Goal: Find specific page/section: Find specific page/section

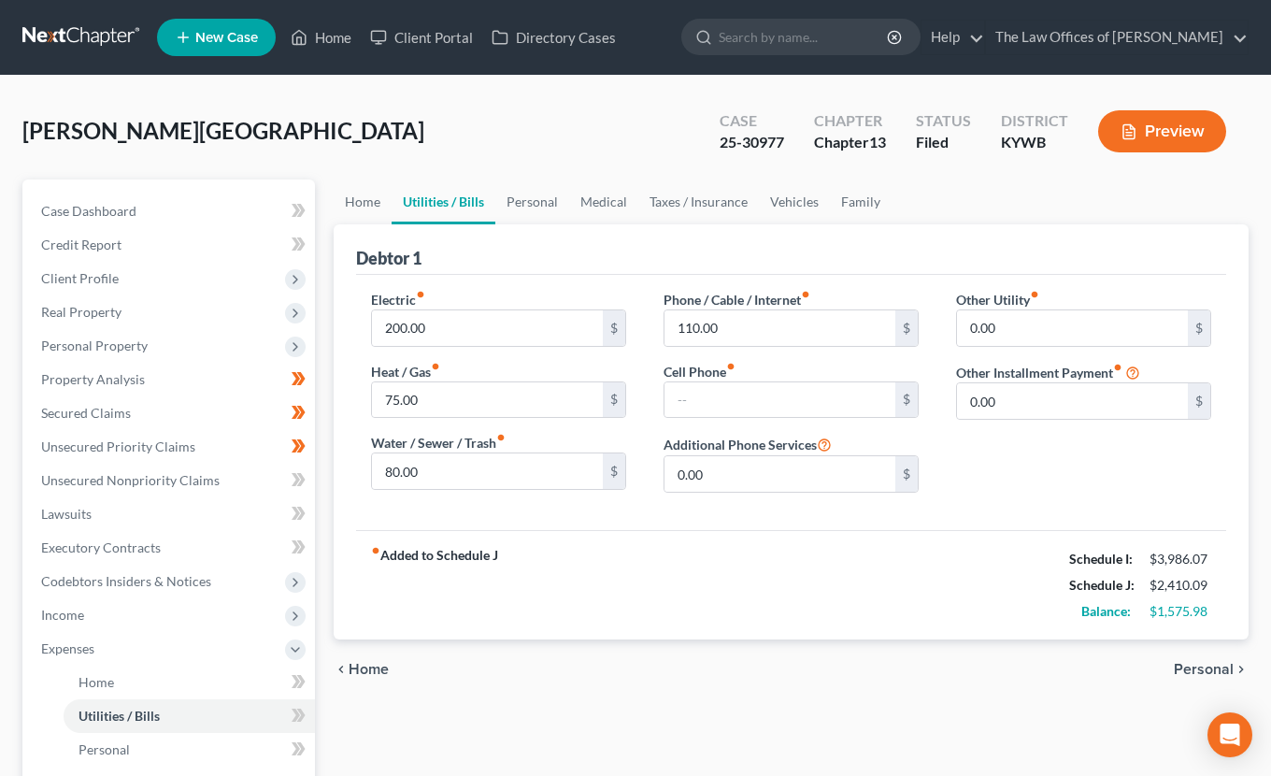
click at [65, 26] on link at bounding box center [82, 38] width 120 height 34
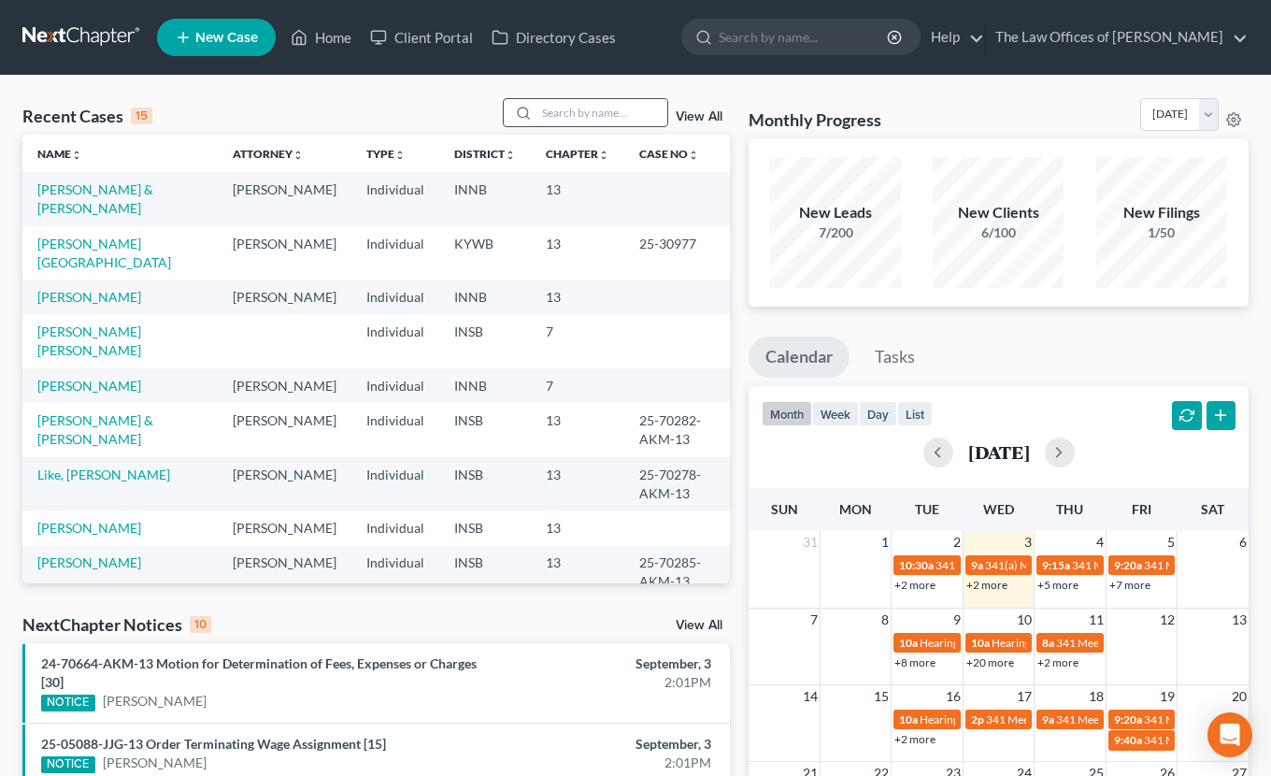
click at [564, 107] on input "search" at bounding box center [601, 112] width 131 height 27
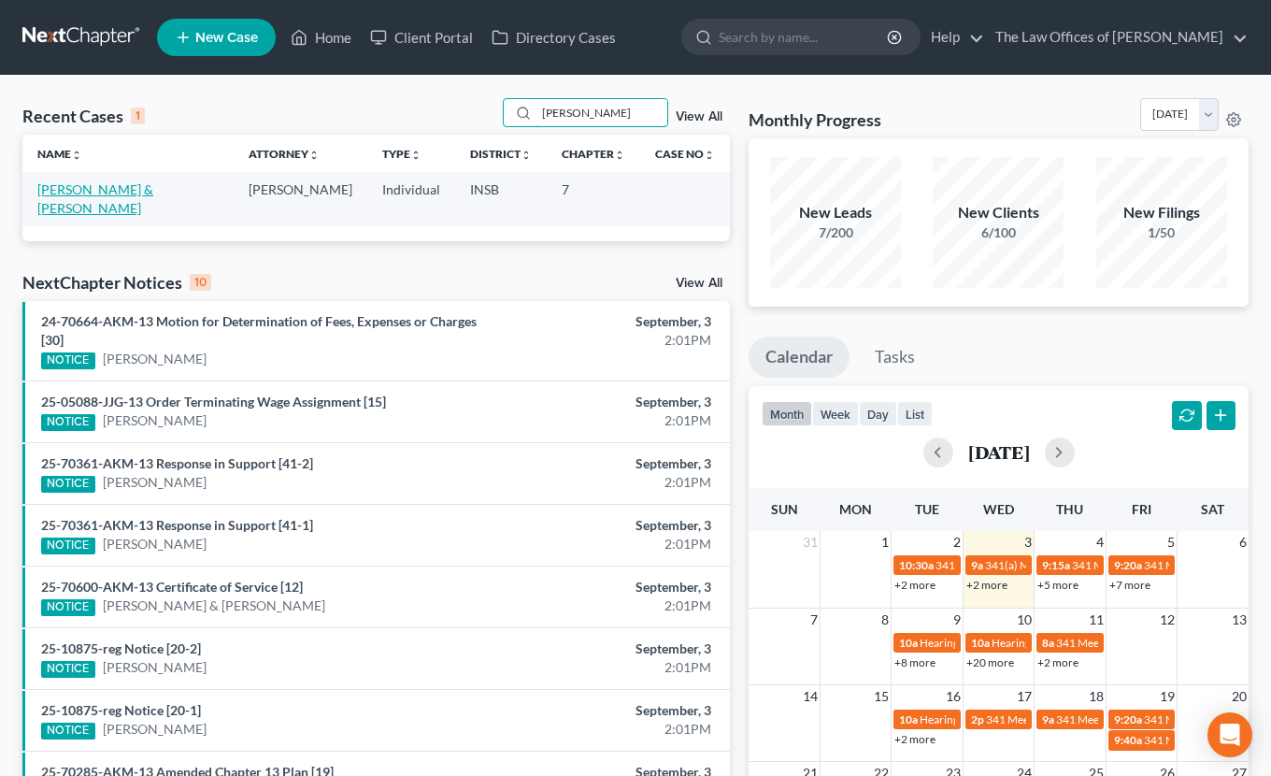
type input "[PERSON_NAME]"
click at [130, 194] on link "[PERSON_NAME] & [PERSON_NAME]" at bounding box center [95, 198] width 116 height 35
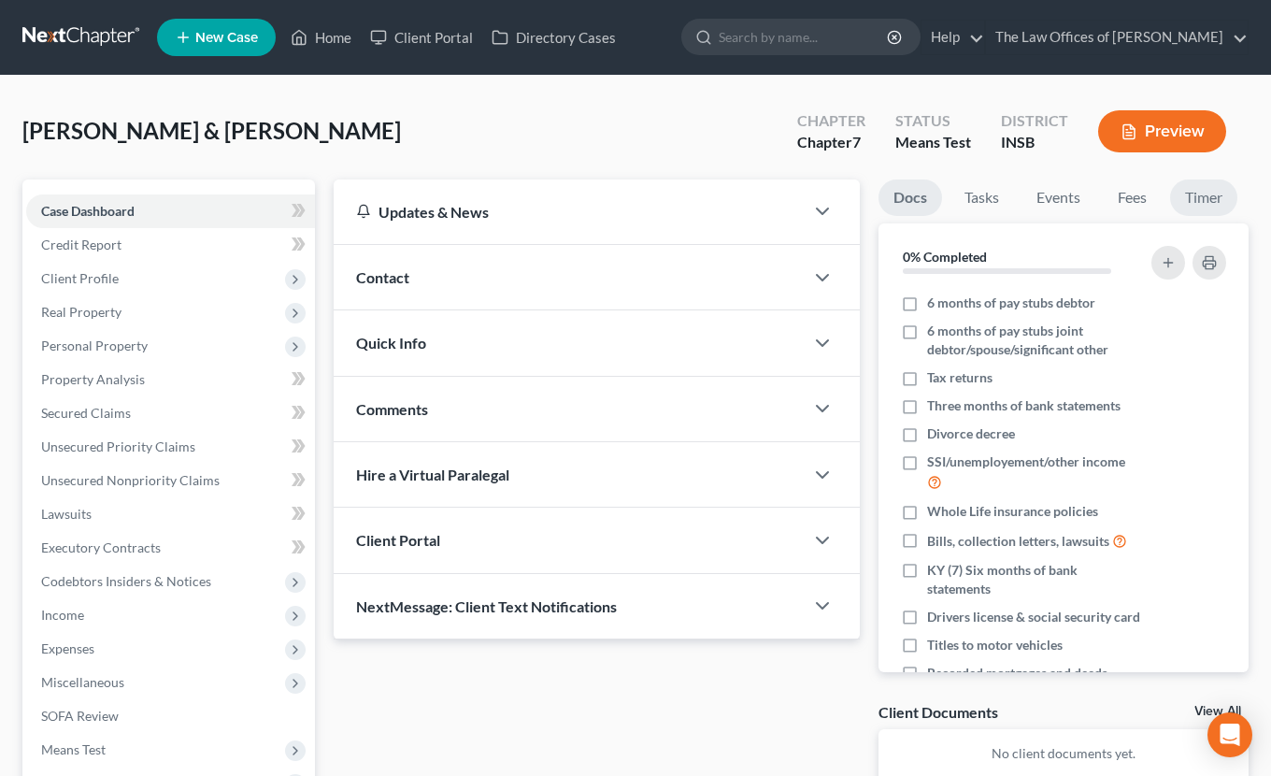
click at [1192, 207] on link "Timer" at bounding box center [1203, 197] width 67 height 36
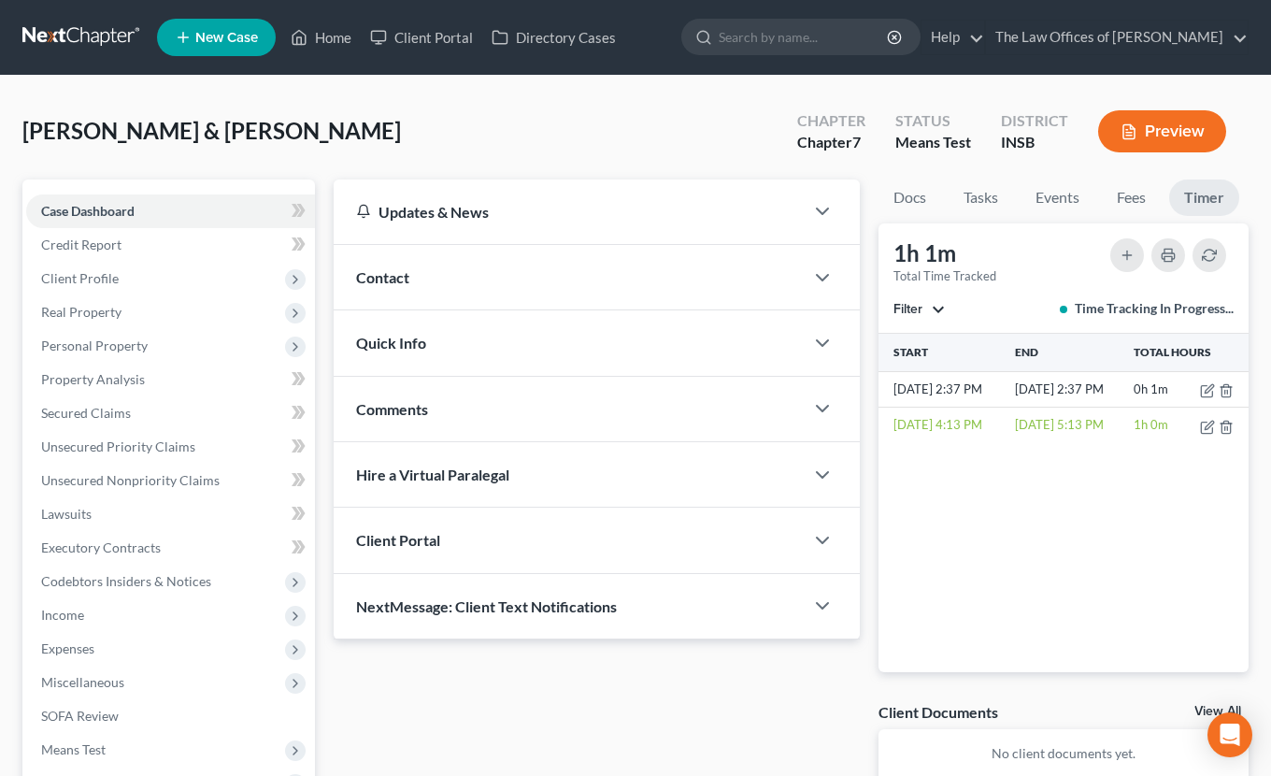
scroll to position [124, 0]
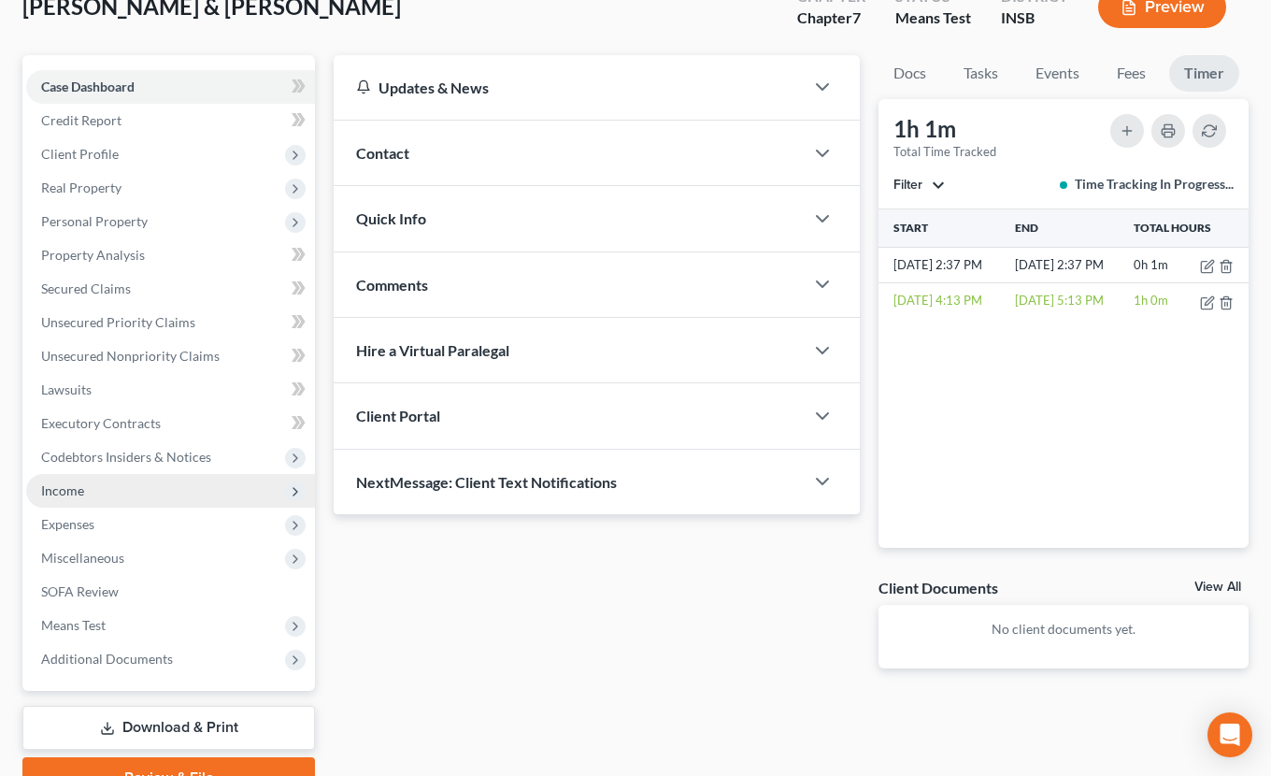
click at [119, 493] on span "Income" at bounding box center [170, 491] width 289 height 34
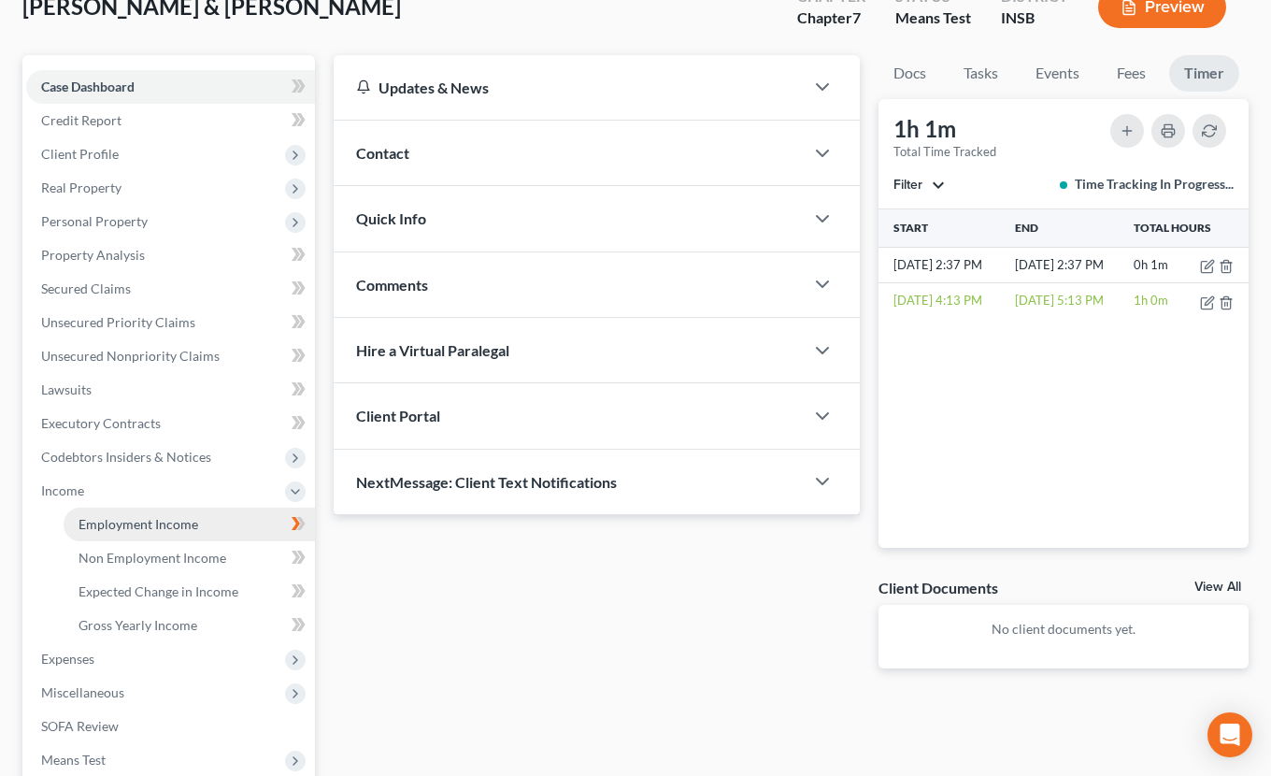
click at [117, 518] on span "Employment Income" at bounding box center [138, 524] width 120 height 16
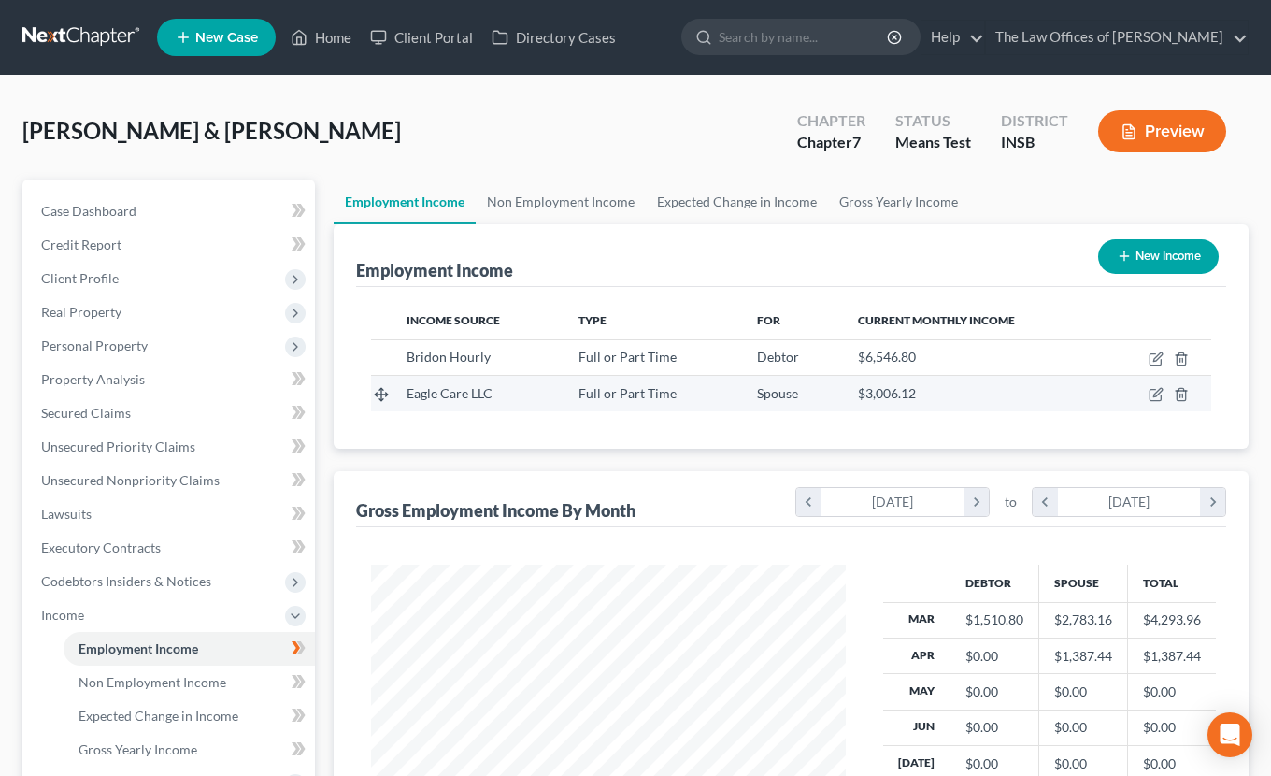
scroll to position [125, 0]
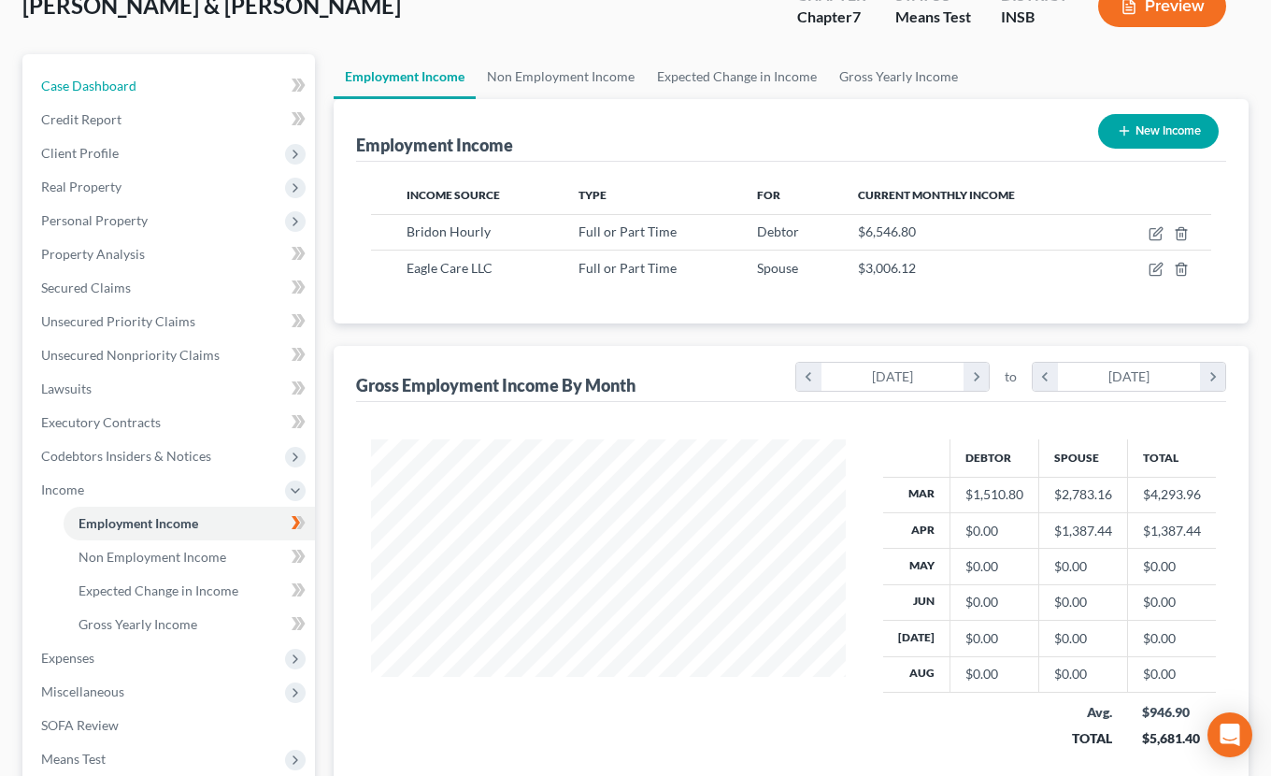
drag, startPoint x: 78, startPoint y: 99, endPoint x: 310, endPoint y: 190, distance: 249.7
click at [78, 99] on link "Case Dashboard" at bounding box center [170, 86] width 289 height 34
